Goal: Information Seeking & Learning: Learn about a topic

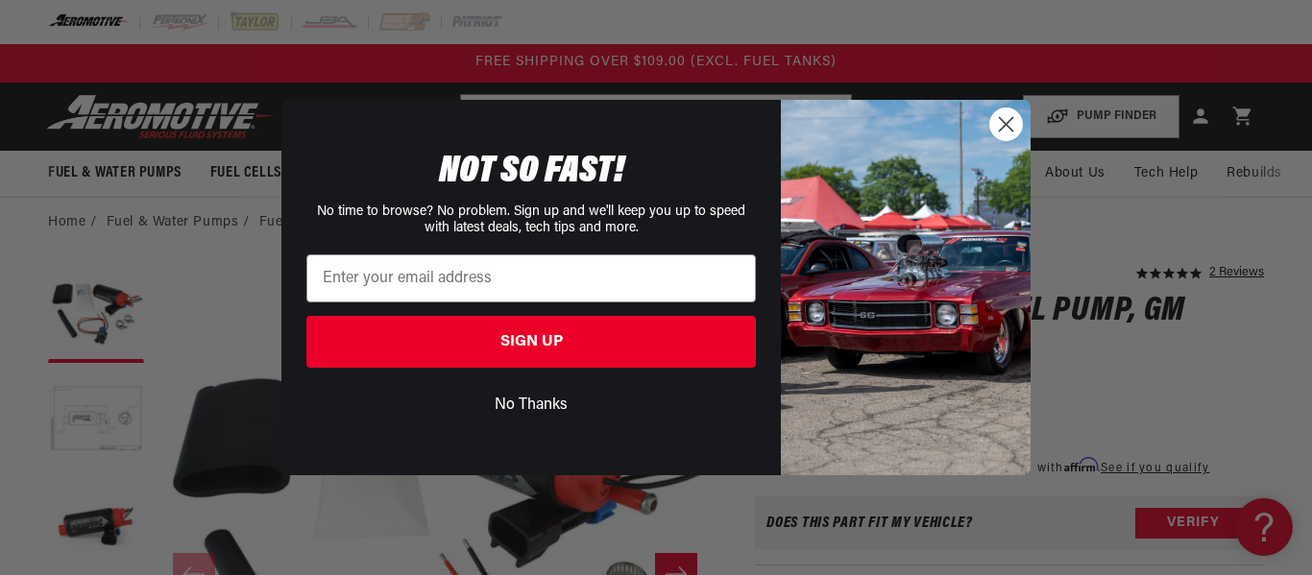
click at [1003, 125] on circle "Close dialog" at bounding box center [1006, 125] width 32 height 32
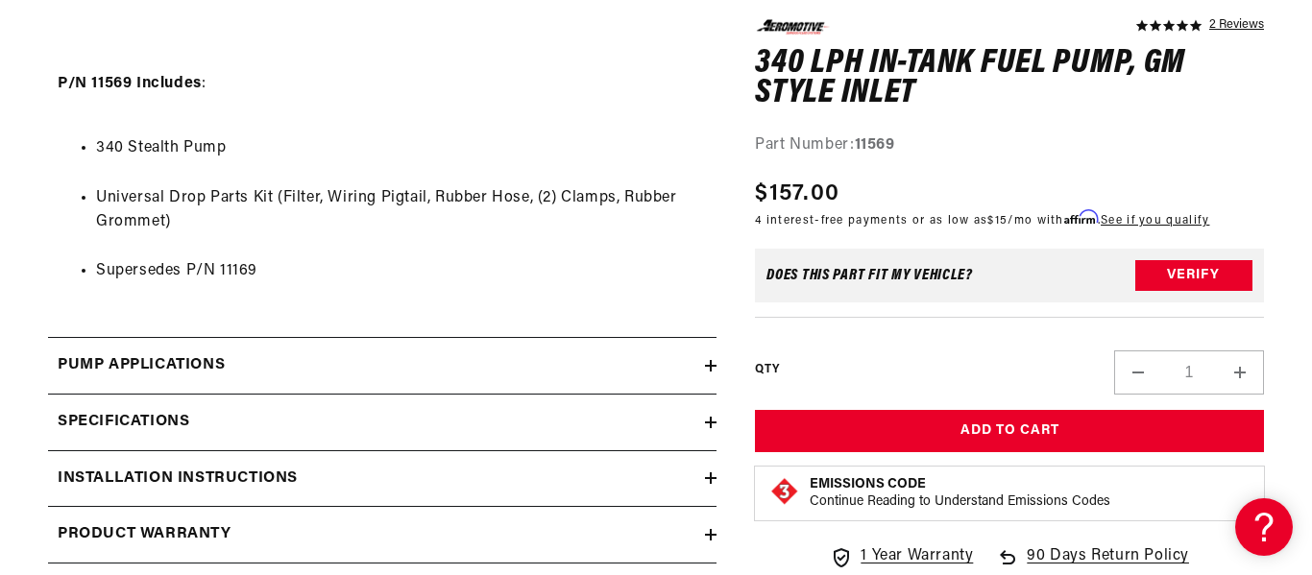
scroll to position [1867, 0]
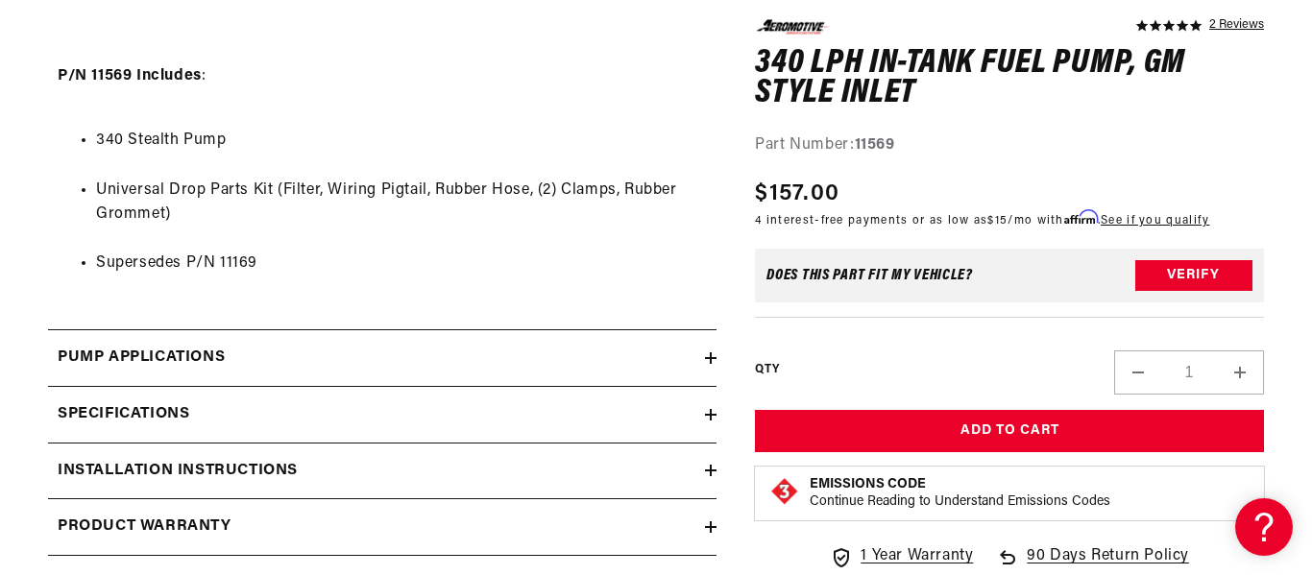
click at [297, 398] on summary "Specifications" at bounding box center [382, 415] width 669 height 56
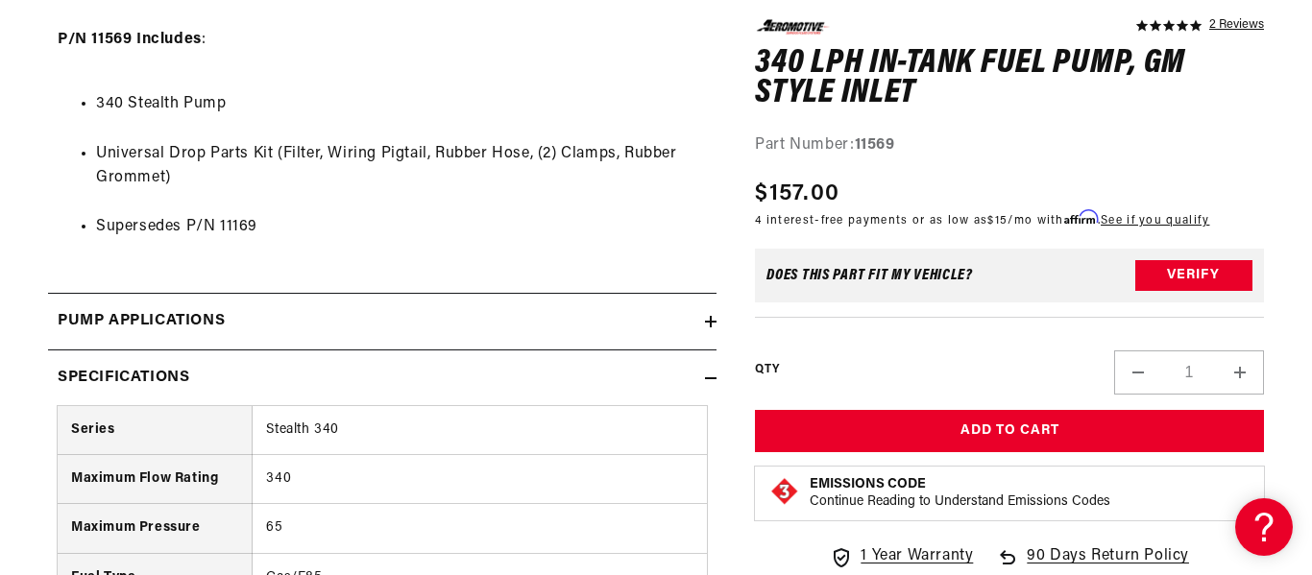
scroll to position [1910, 0]
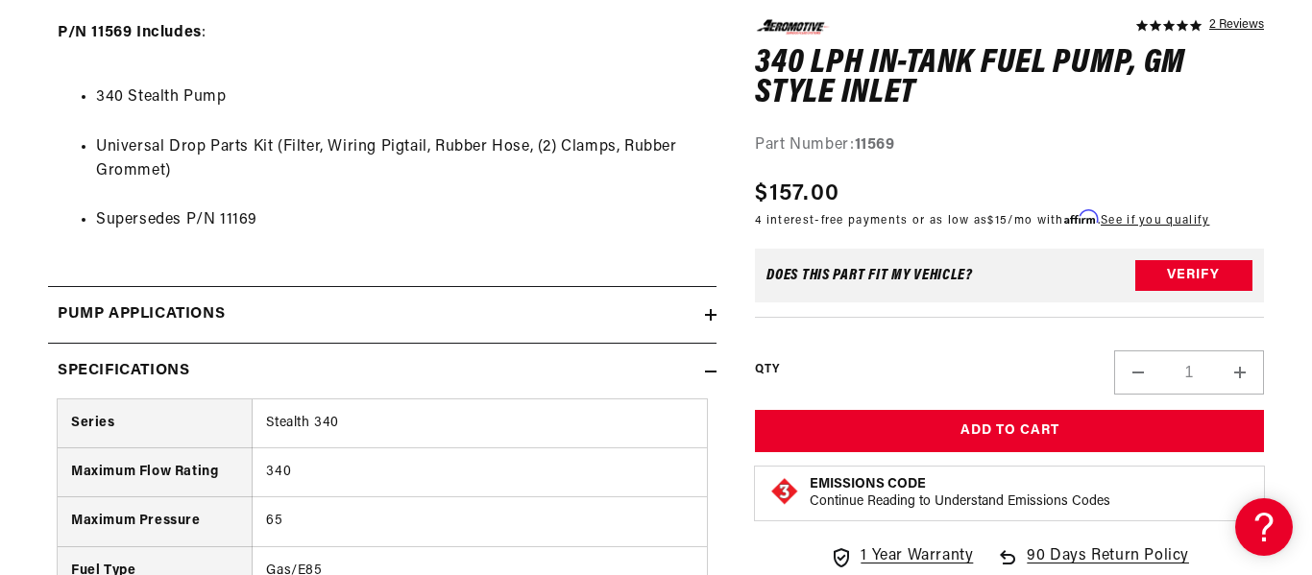
click at [48, 344] on summary "Specifications" at bounding box center [382, 372] width 669 height 56
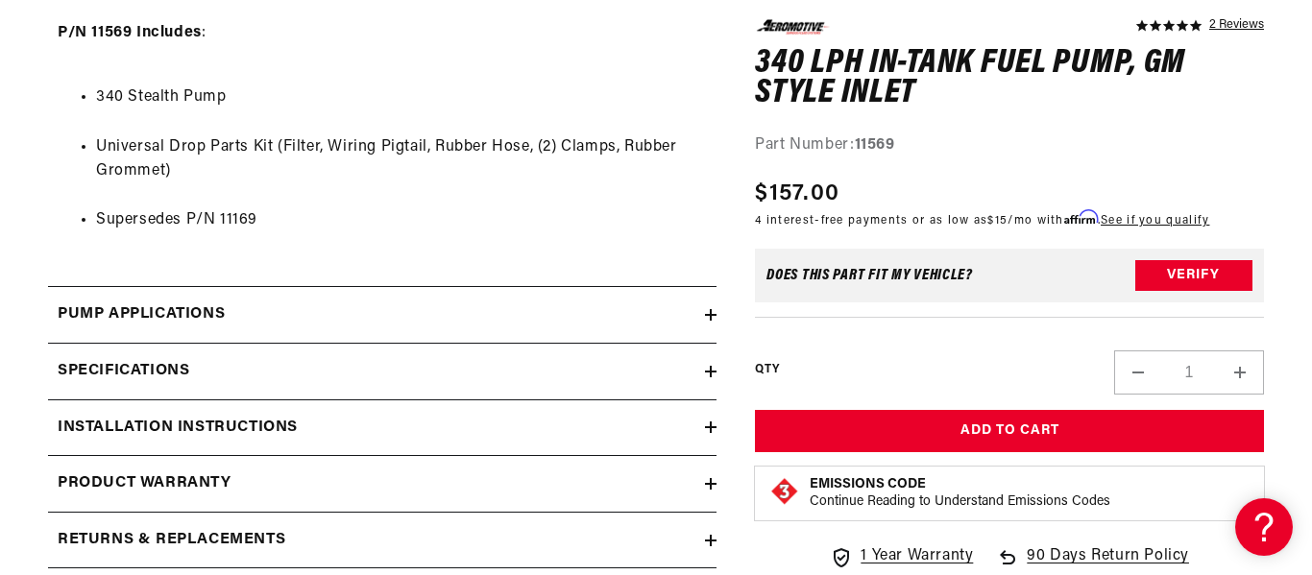
click at [48, 344] on summary "Specifications" at bounding box center [382, 372] width 669 height 56
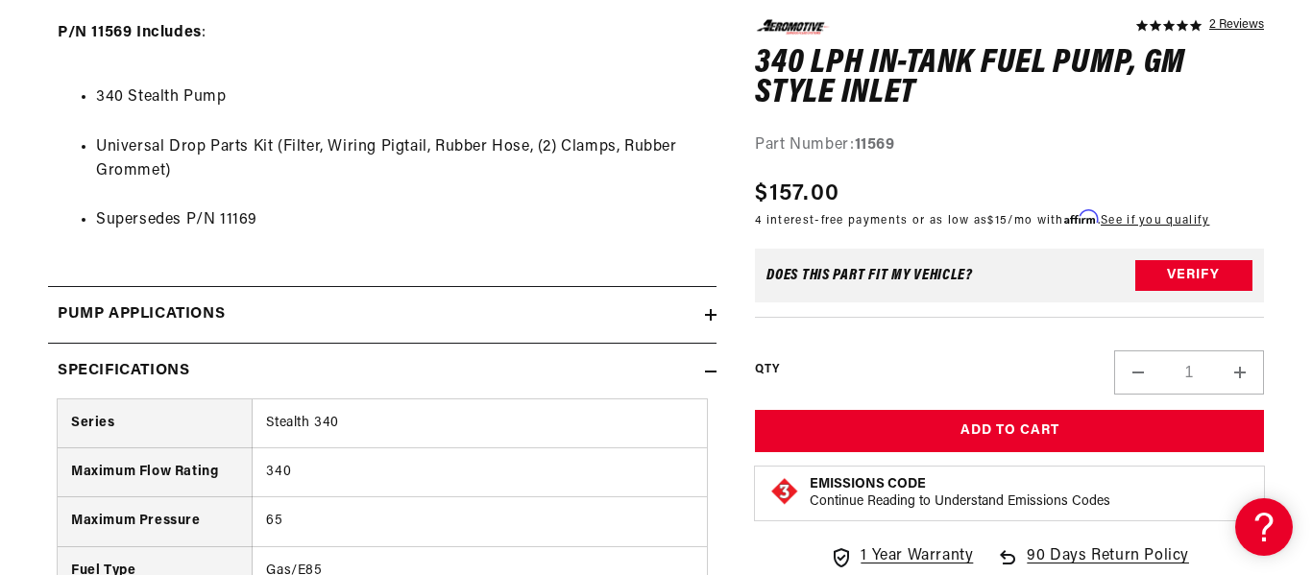
click at [48, 344] on summary "Specifications" at bounding box center [382, 372] width 669 height 56
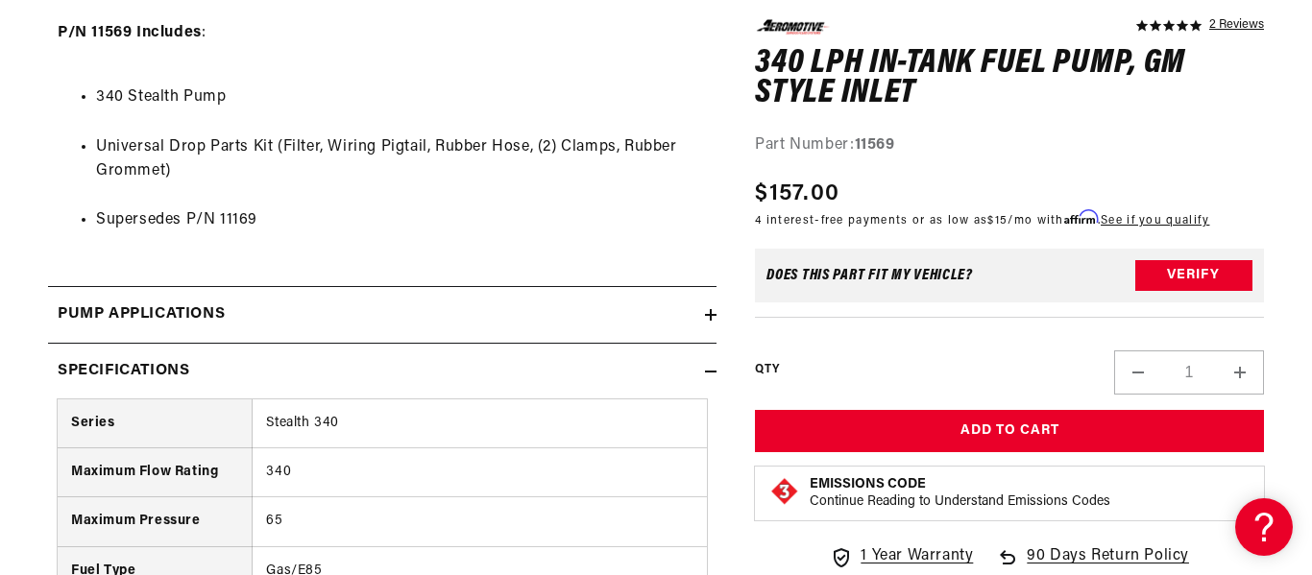
click at [48, 344] on summary "Specifications" at bounding box center [382, 372] width 669 height 56
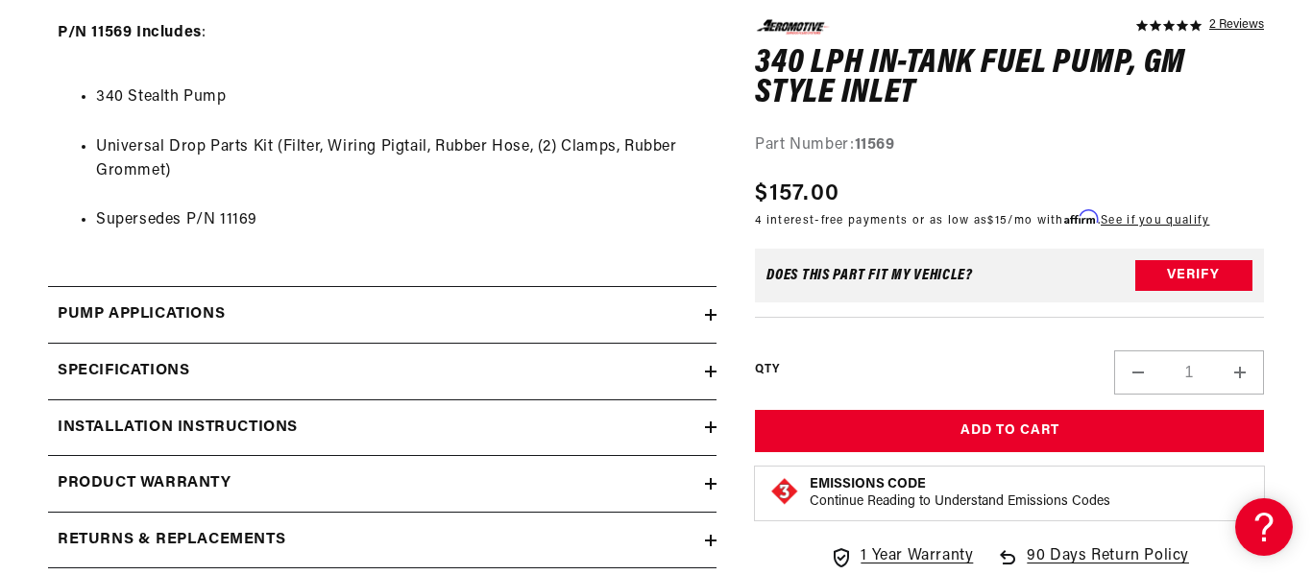
click at [48, 344] on summary "Specifications" at bounding box center [382, 372] width 669 height 56
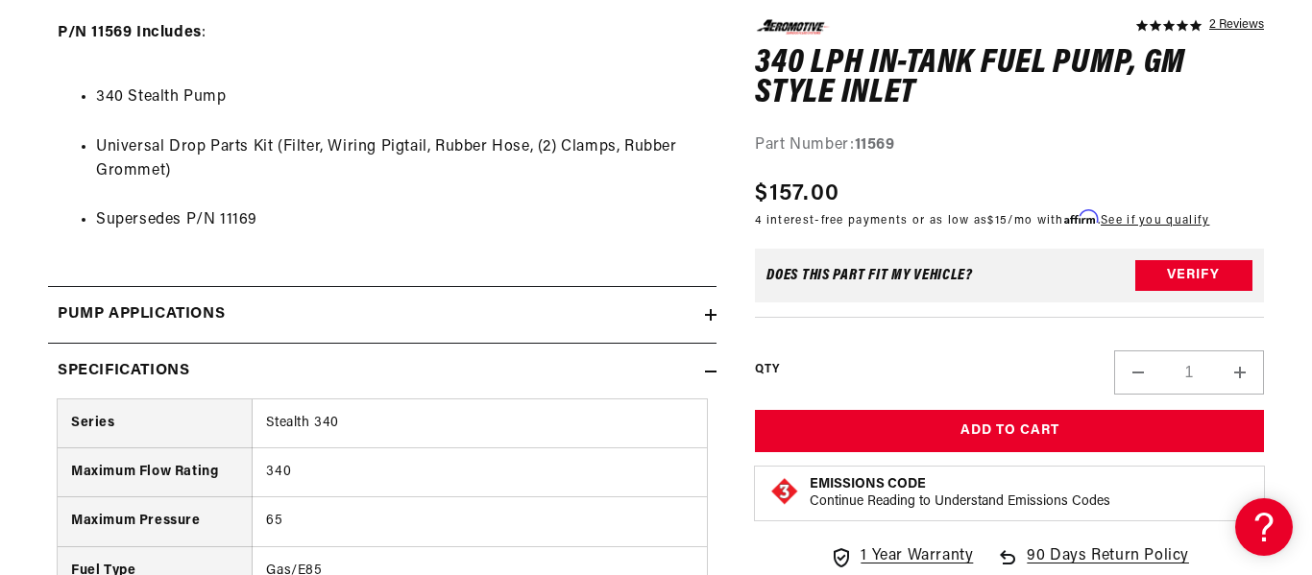
click at [48, 344] on summary "Specifications" at bounding box center [382, 372] width 669 height 56
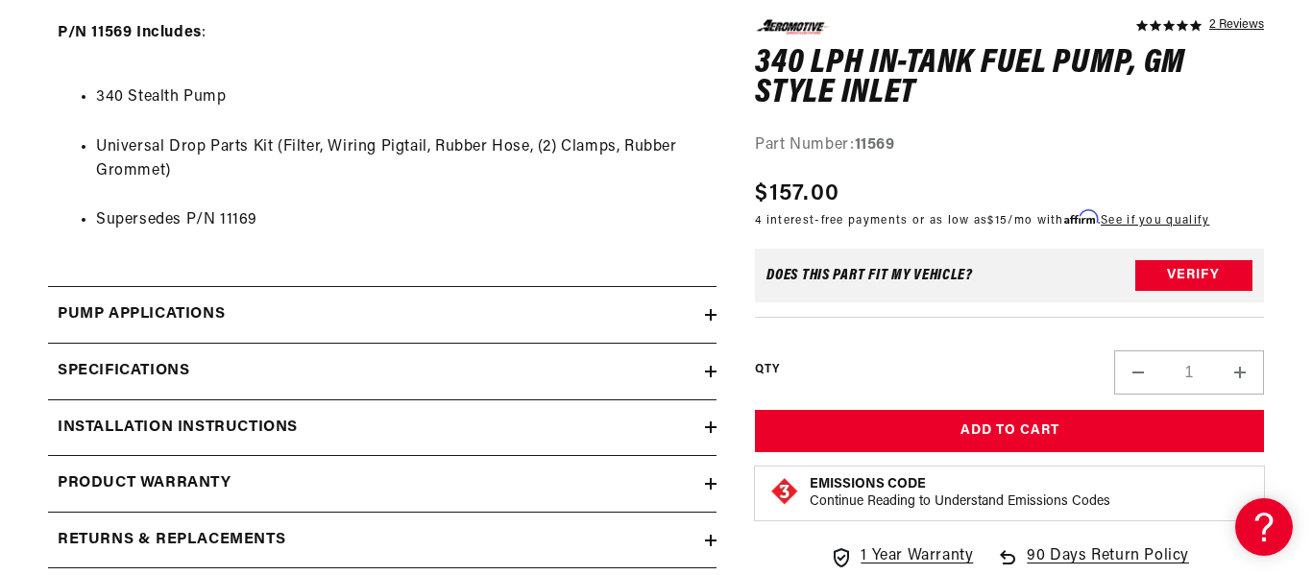
click at [48, 344] on summary "Specifications" at bounding box center [382, 372] width 669 height 56
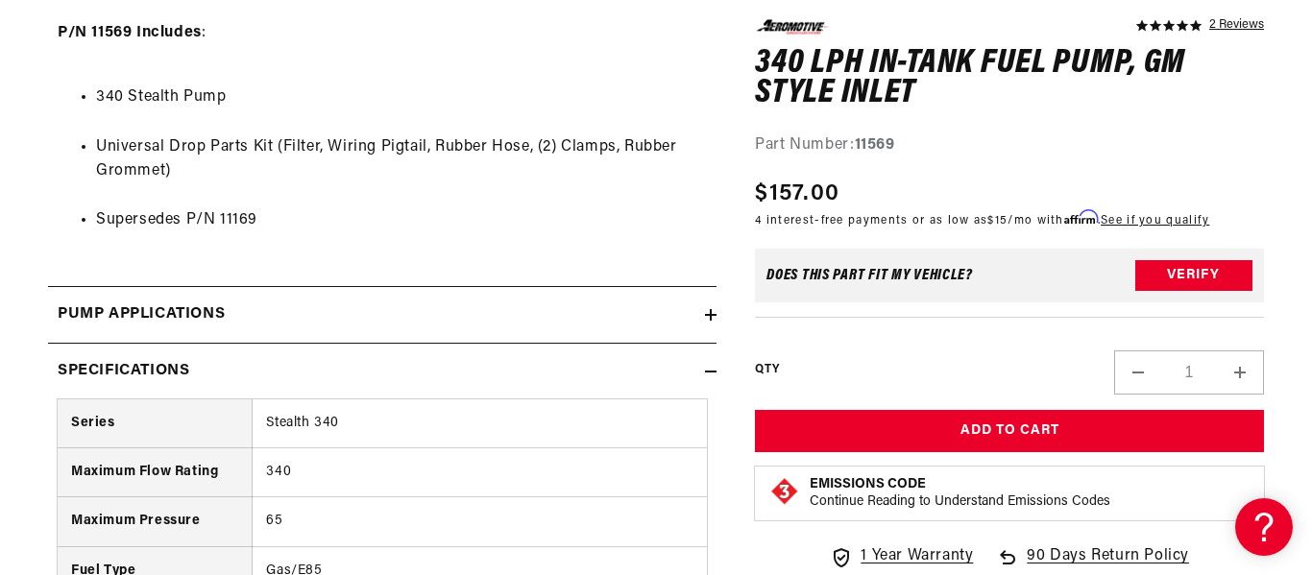
click at [48, 344] on summary "Specifications" at bounding box center [382, 372] width 669 height 56
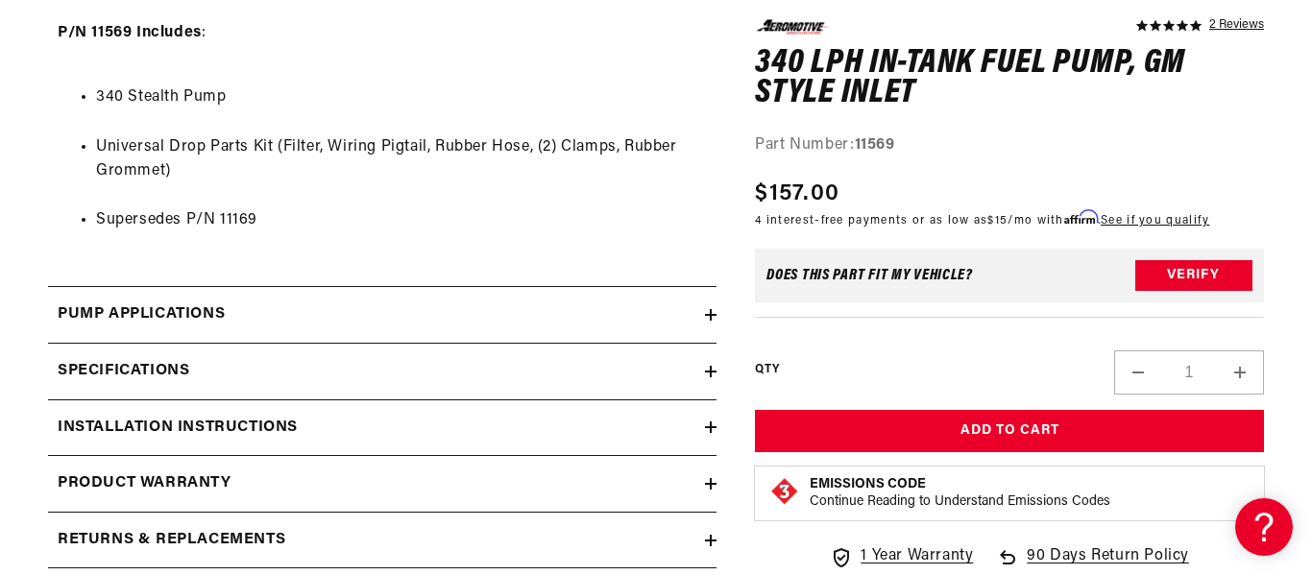
click at [48, 344] on summary "Specifications" at bounding box center [382, 372] width 669 height 56
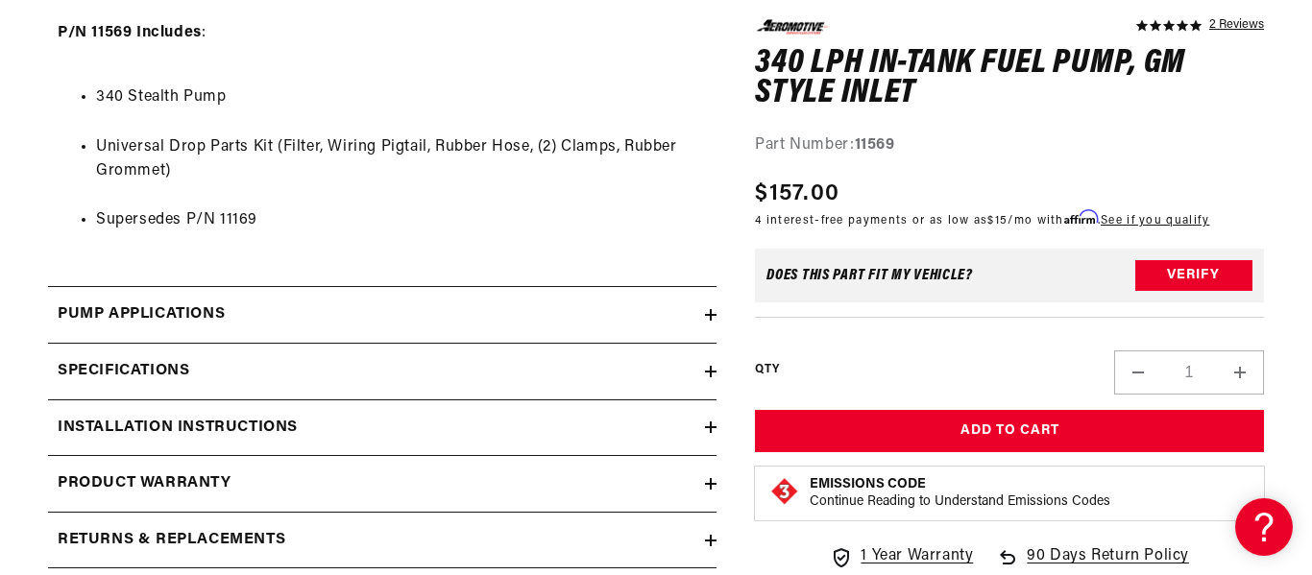
click at [48, 344] on summary "Specifications" at bounding box center [382, 372] width 669 height 56
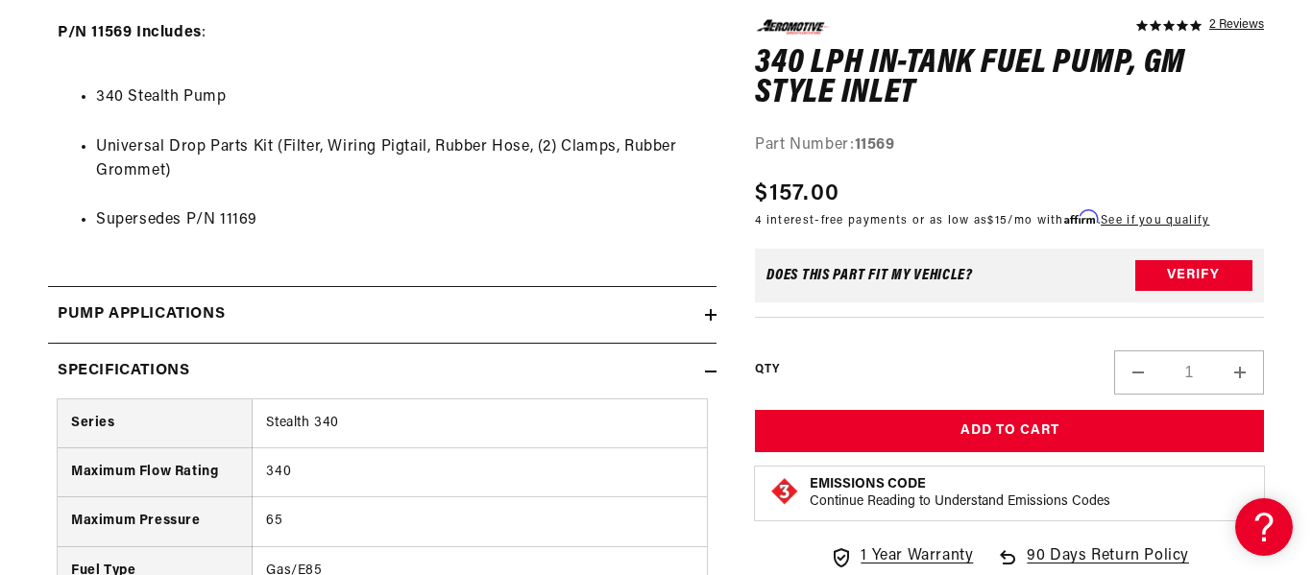
click at [48, 344] on summary "Specifications" at bounding box center [382, 372] width 669 height 56
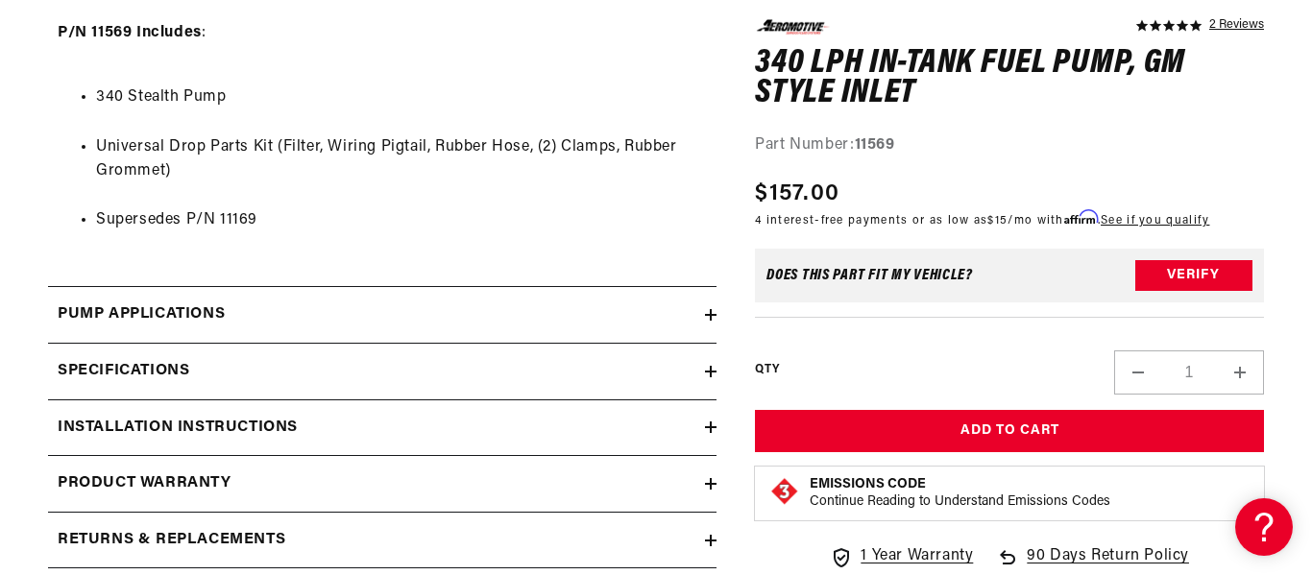
click at [48, 344] on summary "Specifications" at bounding box center [382, 372] width 669 height 56
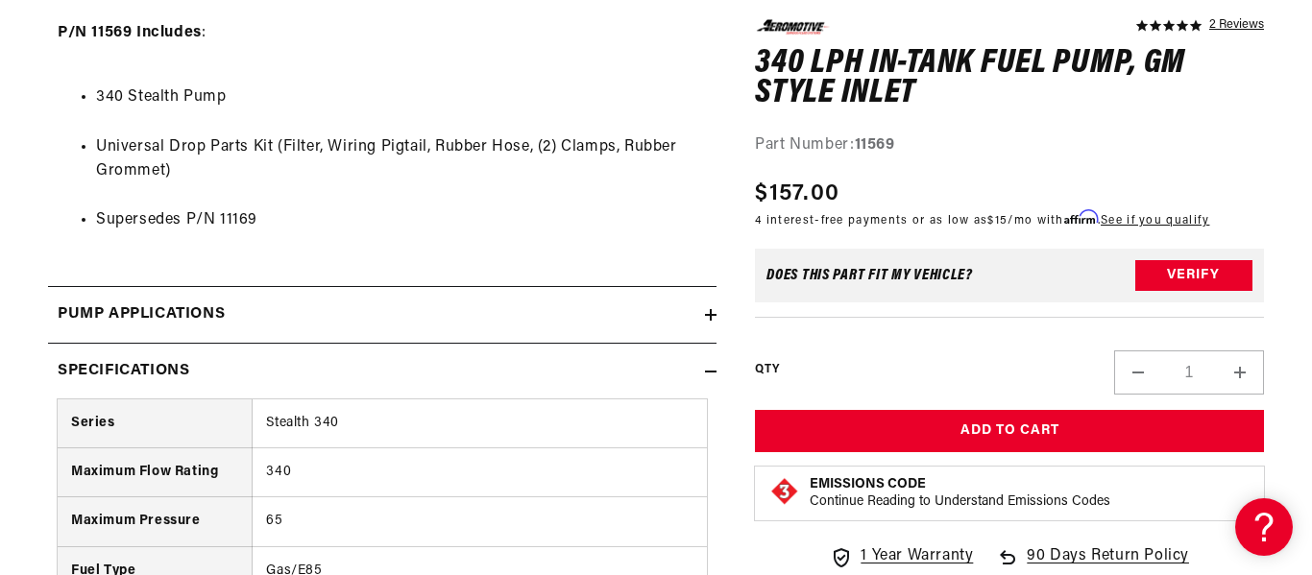
click at [48, 344] on summary "Specifications" at bounding box center [382, 372] width 669 height 56
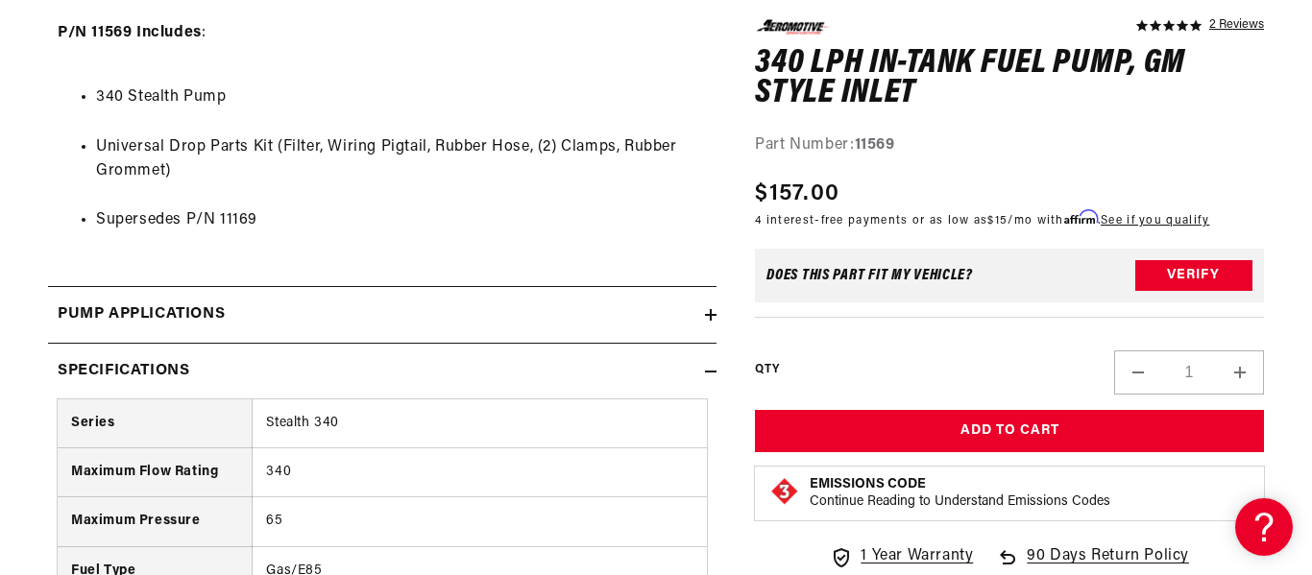
click at [48, 344] on summary "Specifications" at bounding box center [382, 372] width 669 height 56
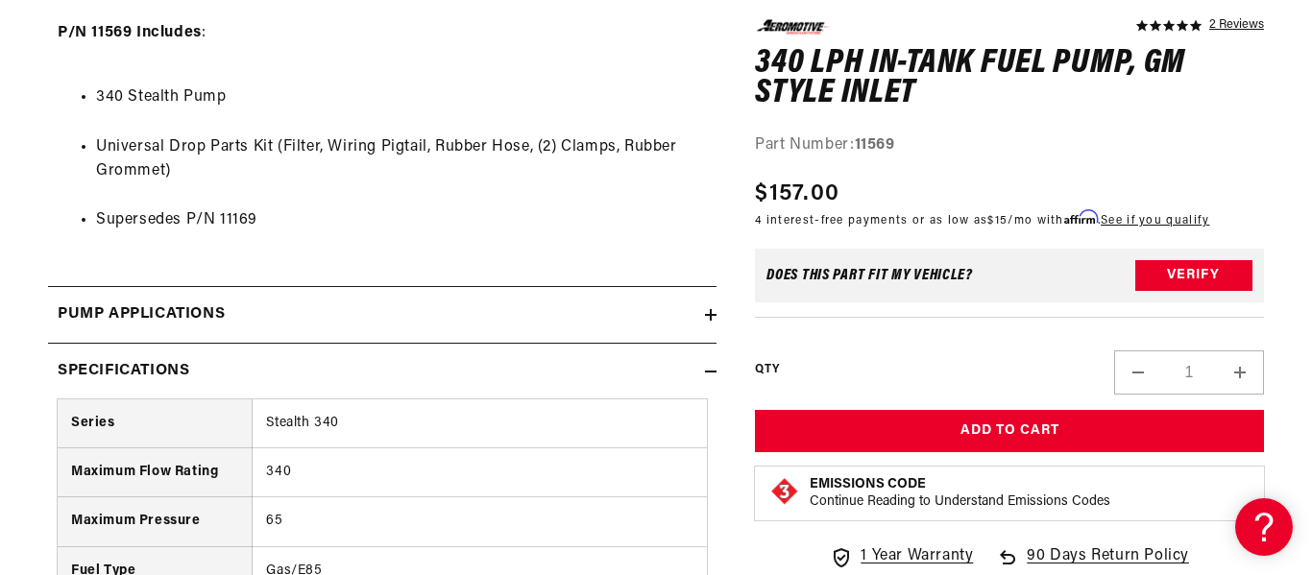
click at [48, 344] on summary "Specifications" at bounding box center [382, 372] width 669 height 56
